Goal: Task Accomplishment & Management: Manage account settings

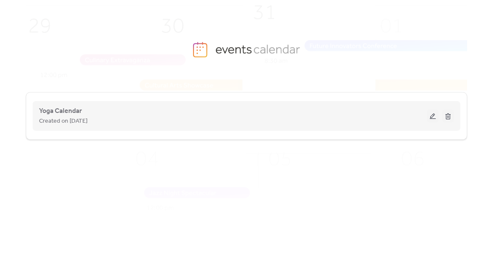
click at [429, 115] on button at bounding box center [433, 115] width 12 height 13
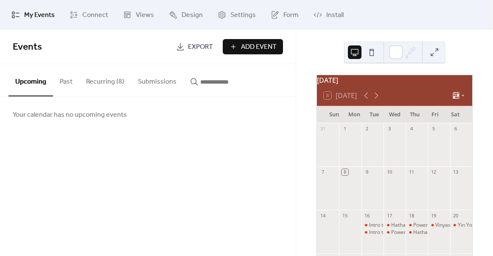
click at [104, 83] on button "Recurring (8)" at bounding box center [105, 79] width 52 height 31
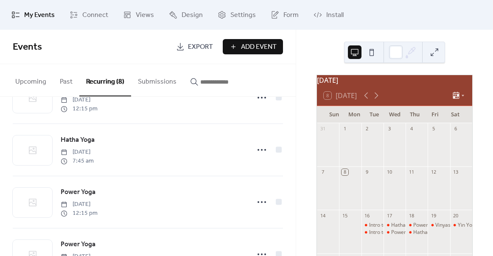
scroll to position [90, 0]
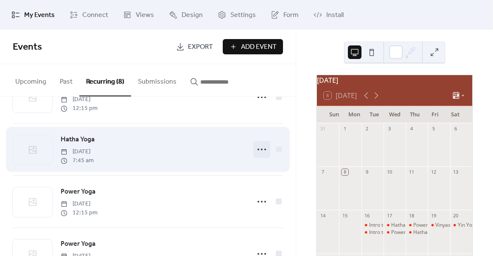
click at [261, 149] on icon at bounding box center [262, 150] width 14 height 14
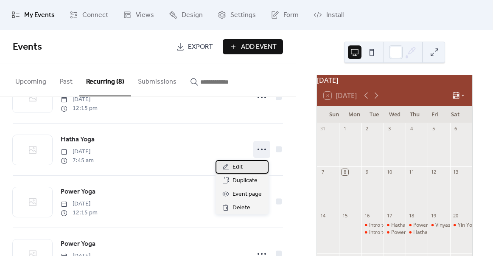
click at [246, 170] on div "Edit" at bounding box center [242, 167] width 53 height 14
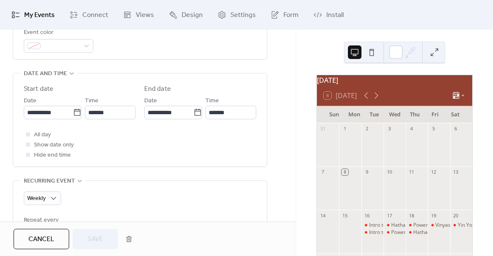
scroll to position [256, 0]
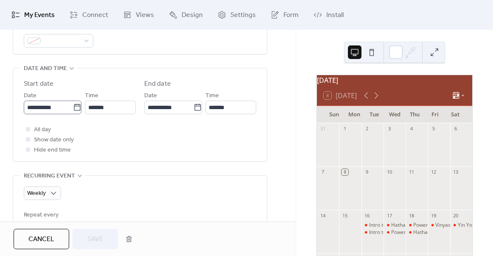
click at [75, 106] on icon at bounding box center [77, 107] width 8 height 8
click at [73, 106] on input "**********" at bounding box center [48, 108] width 49 height 14
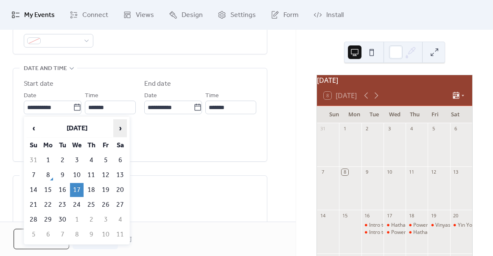
click at [118, 128] on span "›" at bounding box center [120, 128] width 13 height 17
click at [77, 173] on td "5" at bounding box center [77, 175] width 14 height 14
type input "**********"
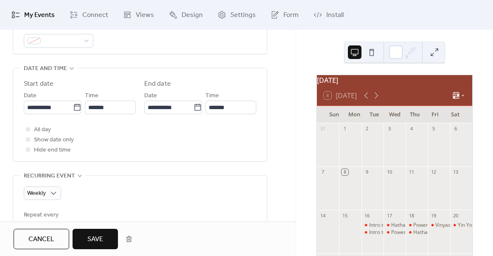
click at [140, 134] on div "All day Show date only Hide end time" at bounding box center [140, 139] width 233 height 31
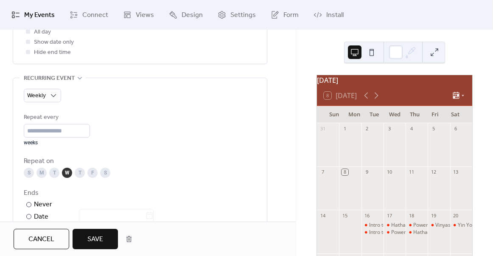
scroll to position [365, 0]
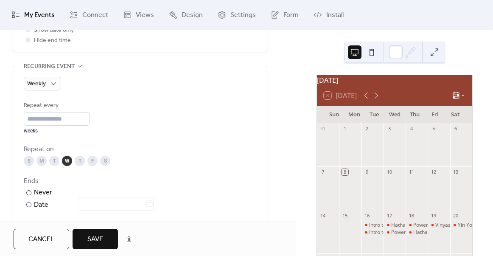
click at [103, 240] on span "Save" at bounding box center [95, 239] width 16 height 10
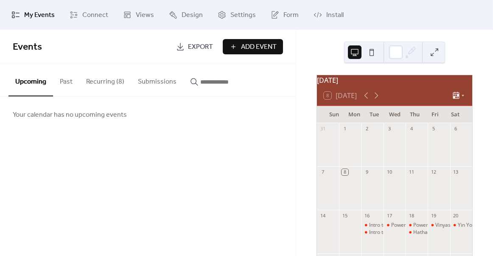
click at [113, 80] on button "Recurring (8)" at bounding box center [105, 79] width 52 height 31
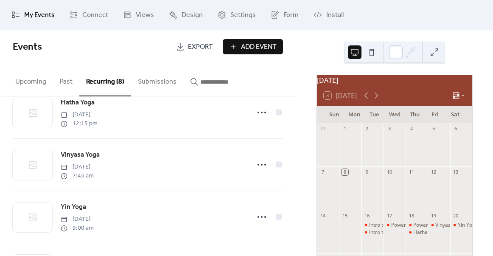
scroll to position [252, 0]
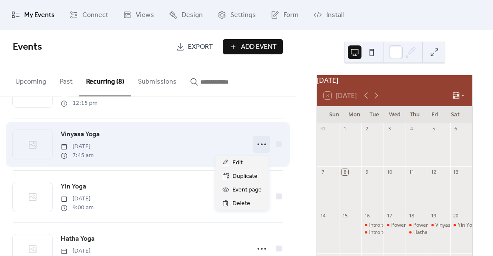
click at [261, 145] on circle at bounding box center [262, 144] width 2 height 2
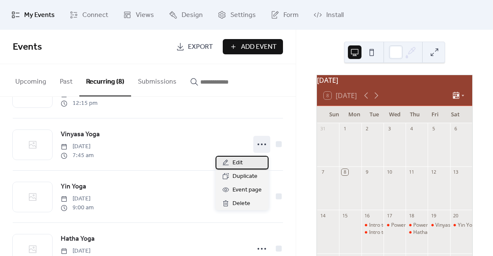
click at [247, 165] on div "Edit" at bounding box center [242, 163] width 53 height 14
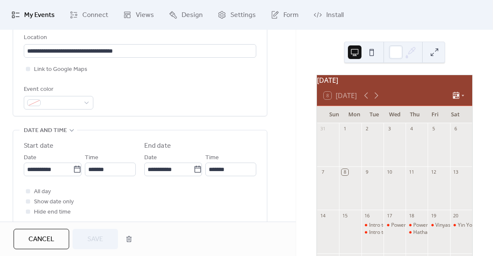
scroll to position [216, 0]
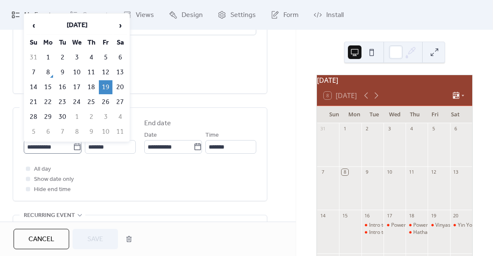
click at [73, 148] on icon at bounding box center [77, 147] width 8 height 8
click at [73, 148] on input "**********" at bounding box center [48, 147] width 49 height 14
click at [120, 28] on span "›" at bounding box center [120, 25] width 13 height 17
click at [107, 67] on td "7" at bounding box center [106, 72] width 14 height 14
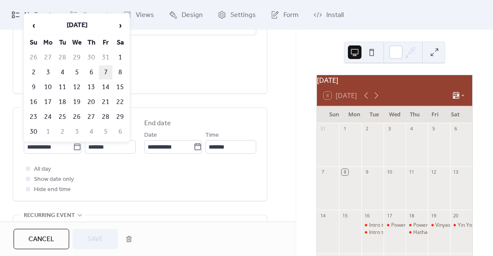
type input "**********"
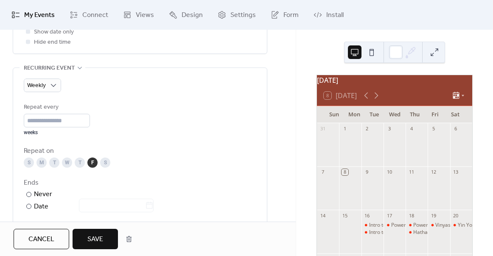
scroll to position [380, 0]
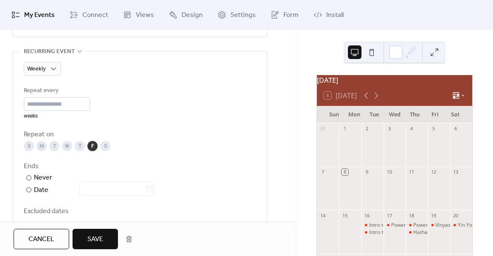
click at [101, 237] on span "Save" at bounding box center [95, 239] width 16 height 10
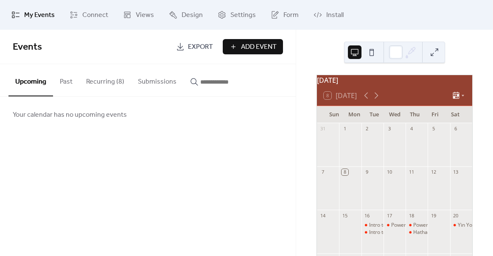
click at [116, 86] on button "Recurring (8)" at bounding box center [105, 79] width 52 height 31
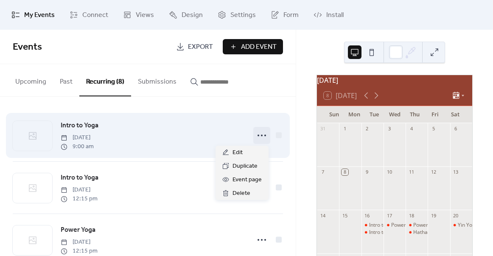
click at [257, 135] on icon at bounding box center [262, 136] width 14 height 14
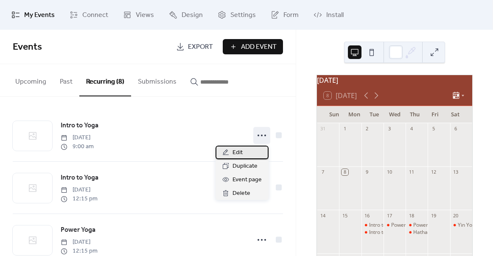
click at [244, 152] on div "Edit" at bounding box center [242, 153] width 53 height 14
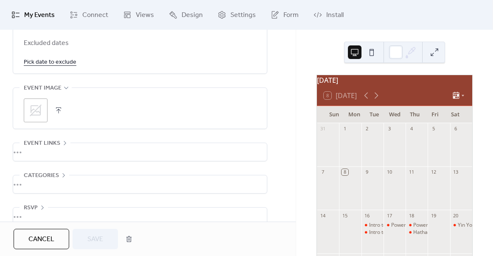
scroll to position [562, 0]
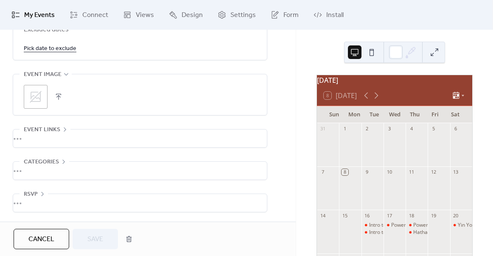
click at [45, 237] on span "Cancel" at bounding box center [41, 239] width 26 height 10
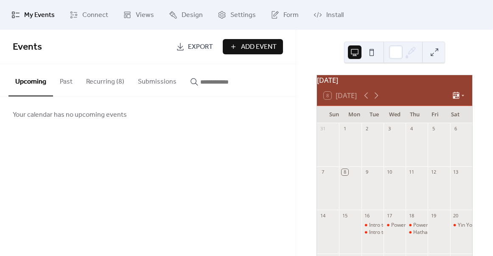
click at [105, 82] on button "Recurring (8)" at bounding box center [105, 79] width 52 height 31
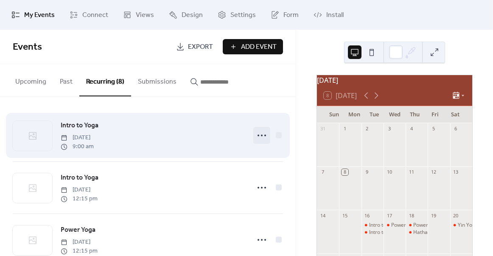
click at [256, 136] on icon at bounding box center [262, 136] width 14 height 14
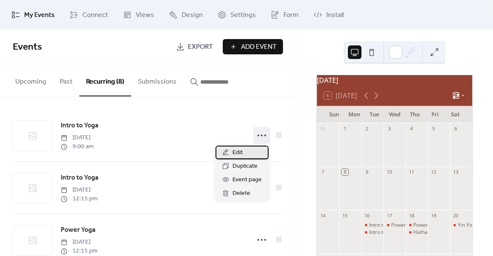
click at [247, 152] on div "Edit" at bounding box center [242, 153] width 53 height 14
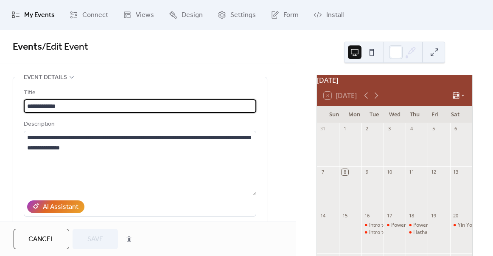
click at [55, 235] on button "Cancel" at bounding box center [42, 239] width 56 height 20
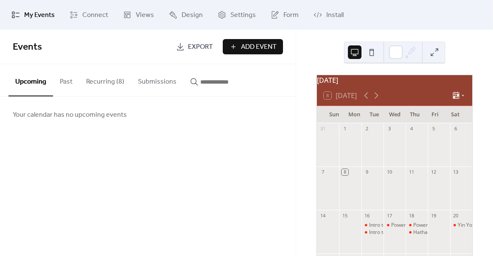
click at [115, 85] on button "Recurring (8)" at bounding box center [105, 79] width 52 height 31
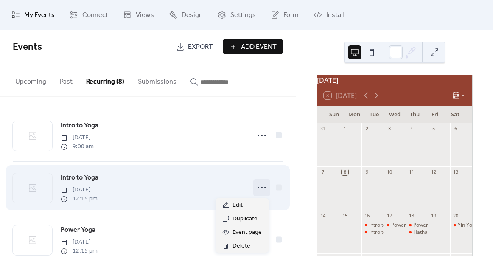
click at [258, 188] on icon at bounding box center [262, 188] width 14 height 14
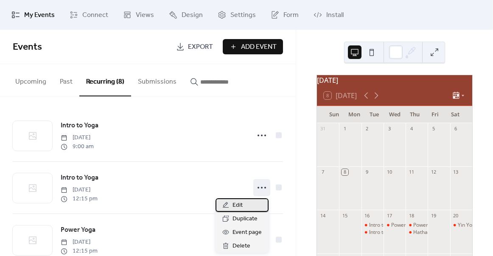
click at [246, 206] on div "Edit" at bounding box center [242, 205] width 53 height 14
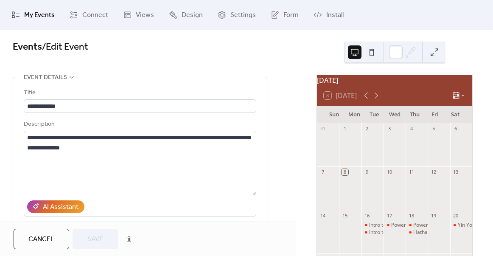
click at [46, 234] on span "Cancel" at bounding box center [41, 239] width 26 height 10
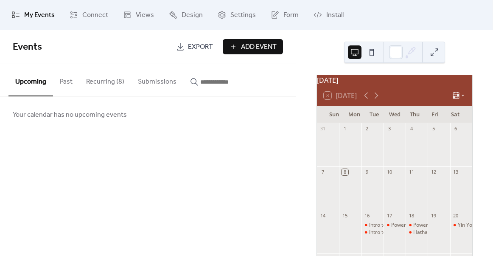
click at [119, 81] on button "Recurring (8)" at bounding box center [105, 79] width 52 height 31
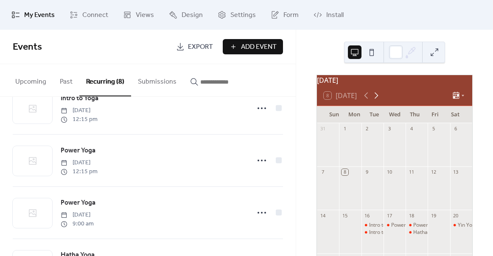
click at [379, 101] on icon at bounding box center [376, 95] width 10 height 10
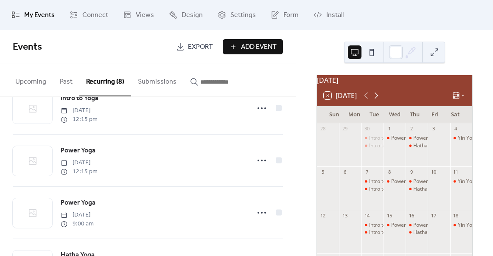
click at [379, 101] on icon at bounding box center [376, 95] width 10 height 10
click at [366, 99] on icon at bounding box center [367, 96] width 4 height 6
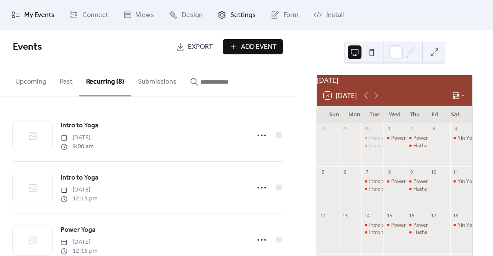
click at [227, 12] on link "Settings" at bounding box center [236, 14] width 51 height 23
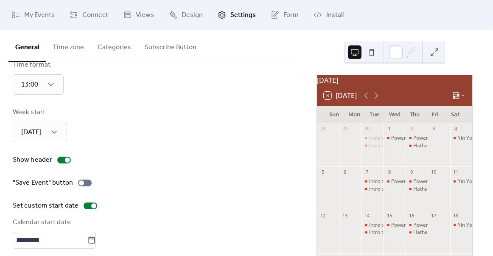
scroll to position [77, 0]
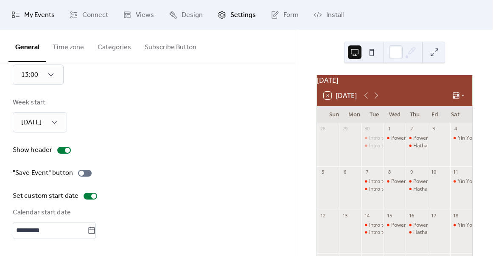
click at [42, 13] on span "My Events" at bounding box center [39, 15] width 31 height 10
